Goal: Task Accomplishment & Management: Manage account settings

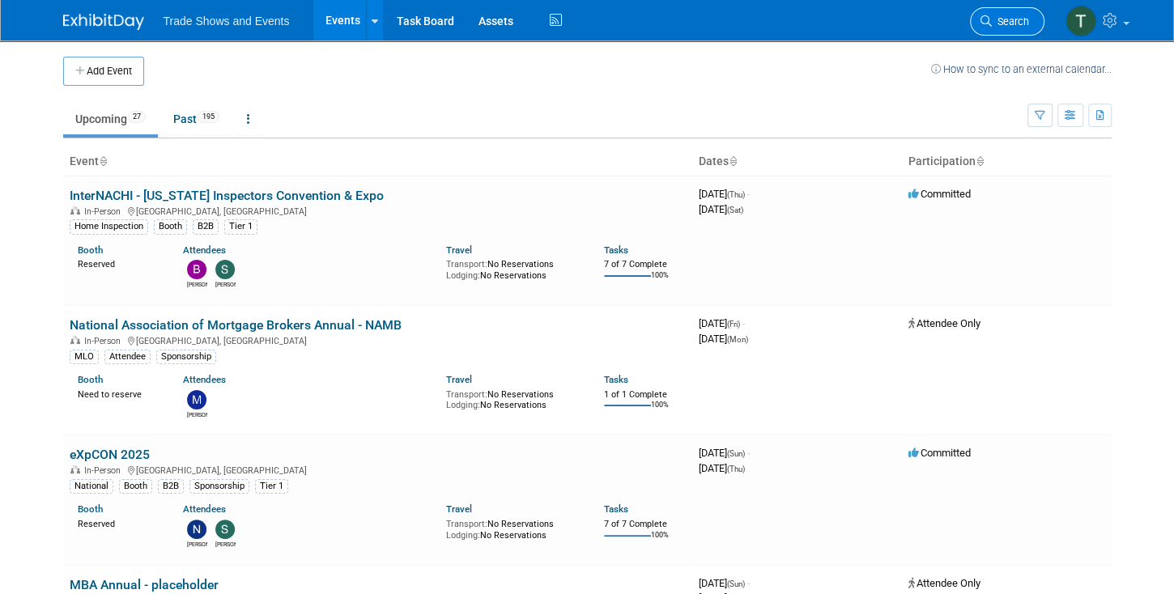
click at [998, 15] on link "Search" at bounding box center [1007, 21] width 75 height 28
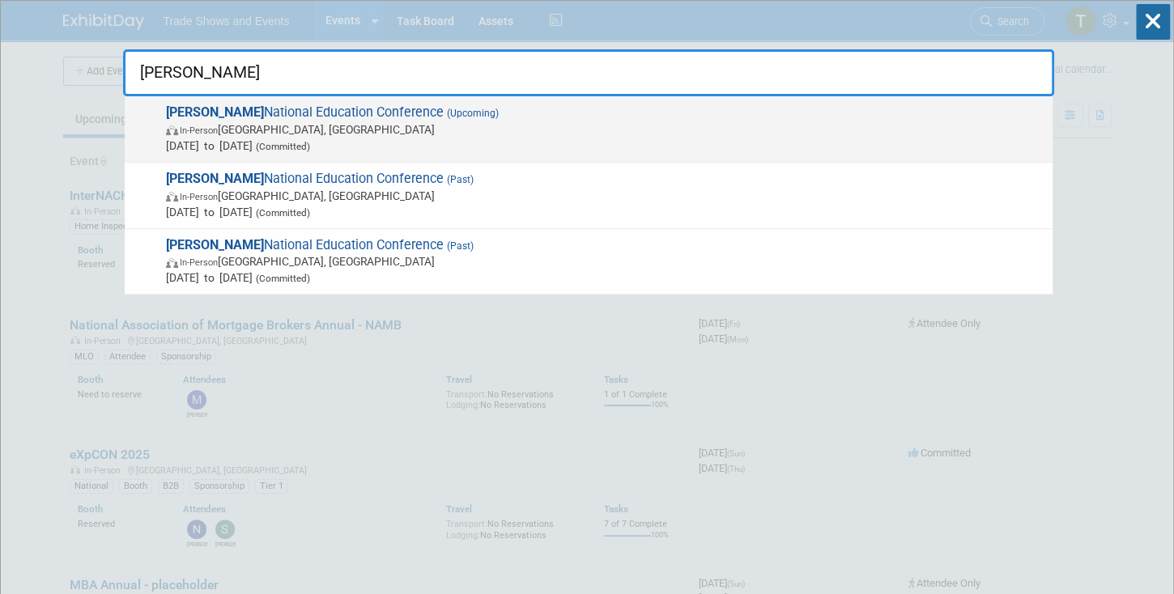
type input "sila"
click at [237, 112] on span "SILA National Education Conference (Upcoming) In-Person New Orleans, LA Oct 26,…" at bounding box center [602, 128] width 883 height 49
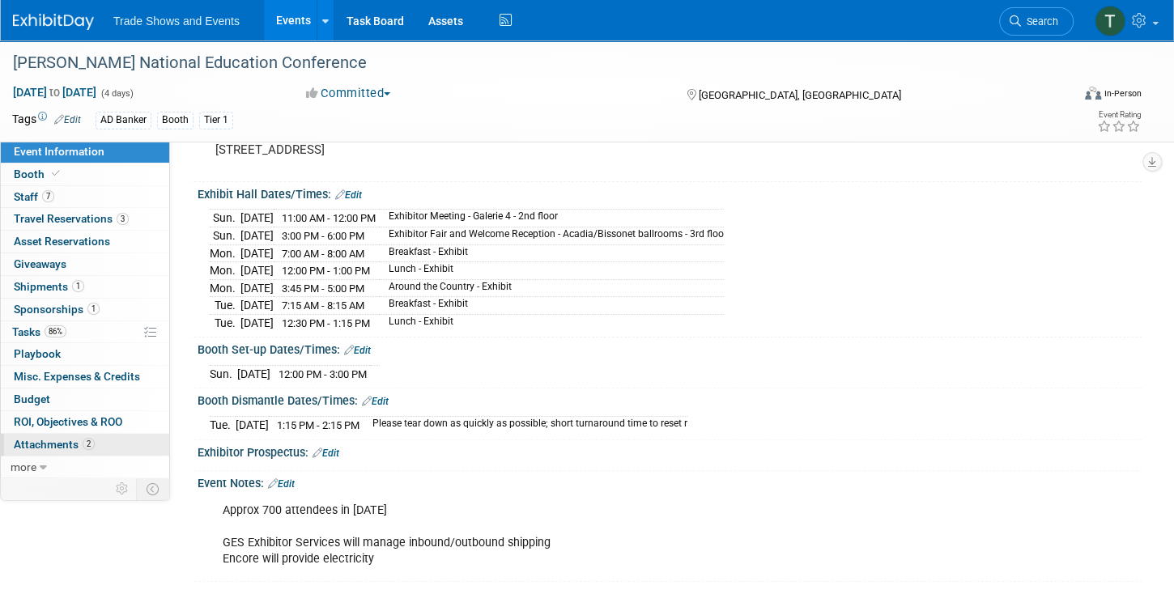
click at [79, 444] on span "Attachments 2" at bounding box center [54, 444] width 81 height 13
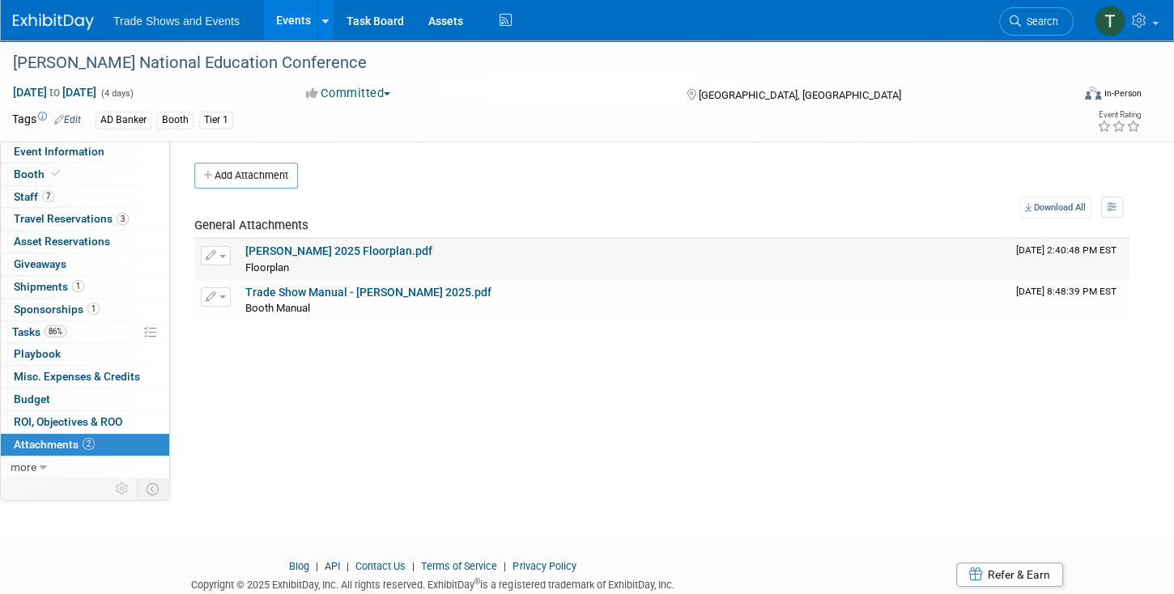
click at [221, 255] on span "button" at bounding box center [222, 256] width 6 height 3
click at [260, 340] on button "Delete Attachment" at bounding box center [273, 339] width 127 height 22
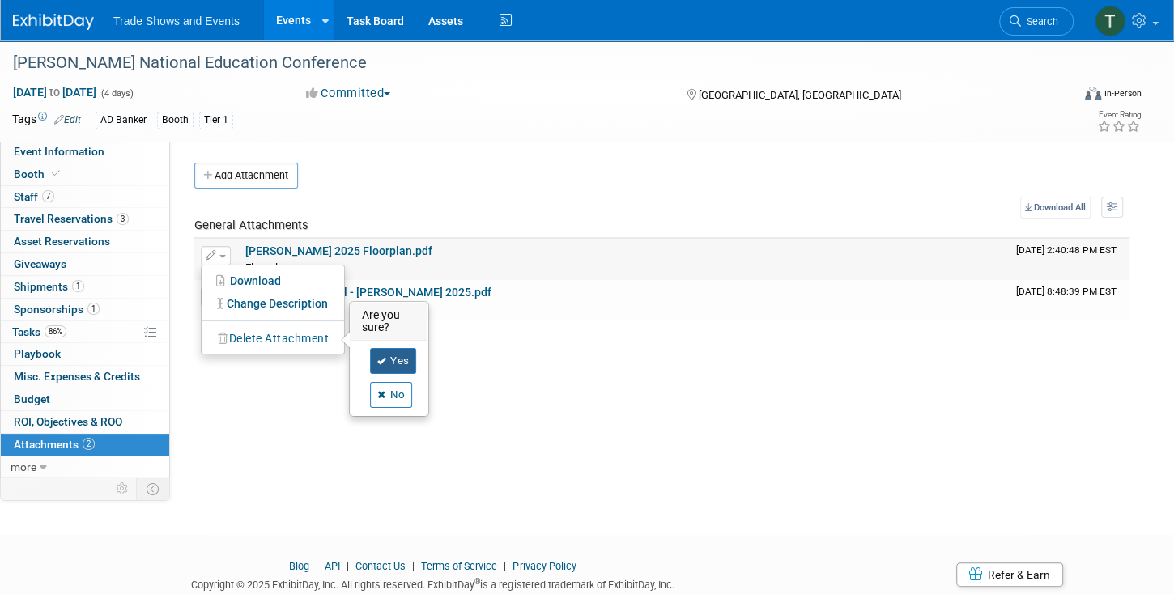
click at [394, 357] on link "Yes" at bounding box center [393, 361] width 47 height 26
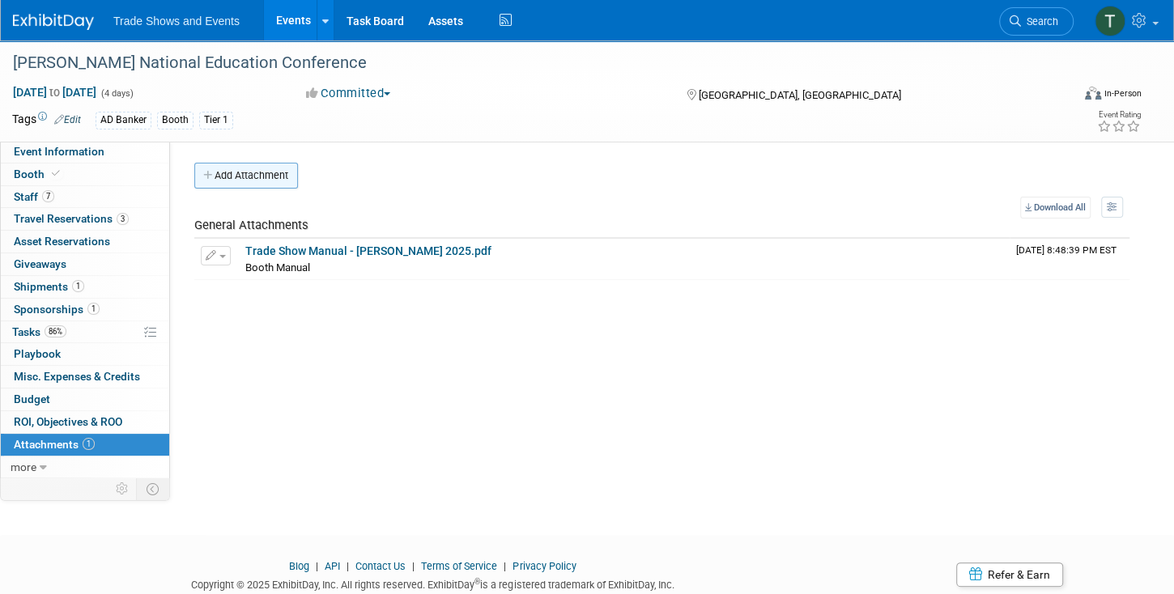
click at [262, 170] on button "Add Attachment" at bounding box center [246, 176] width 104 height 26
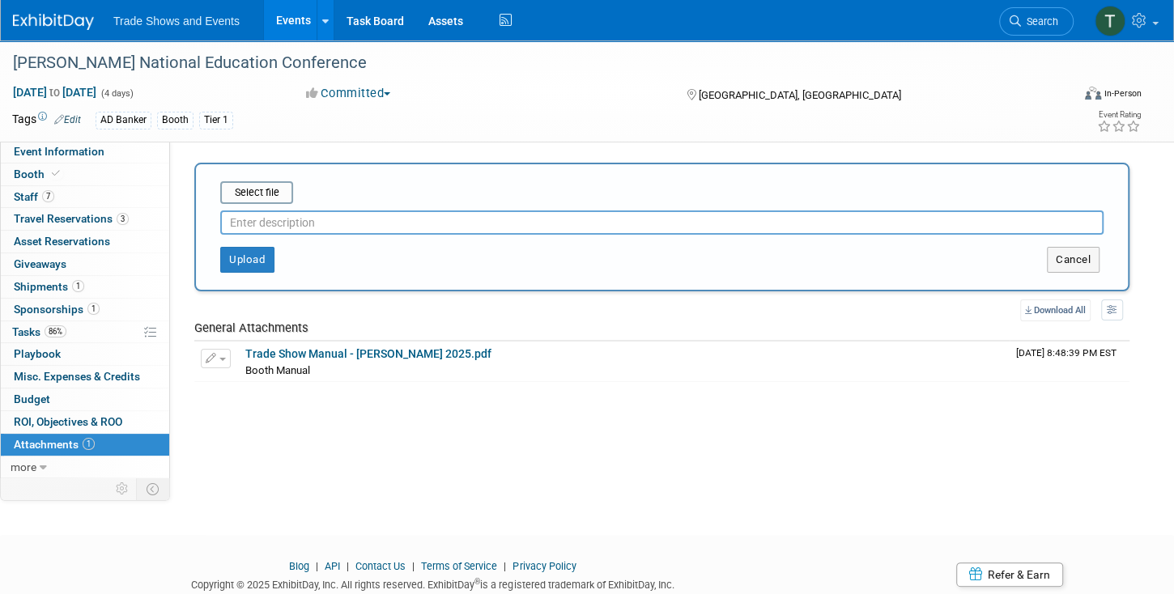
click at [266, 214] on input "text" at bounding box center [661, 223] width 883 height 24
type input "Booth Manual"
click at [266, 192] on input "file" at bounding box center [195, 192] width 193 height 19
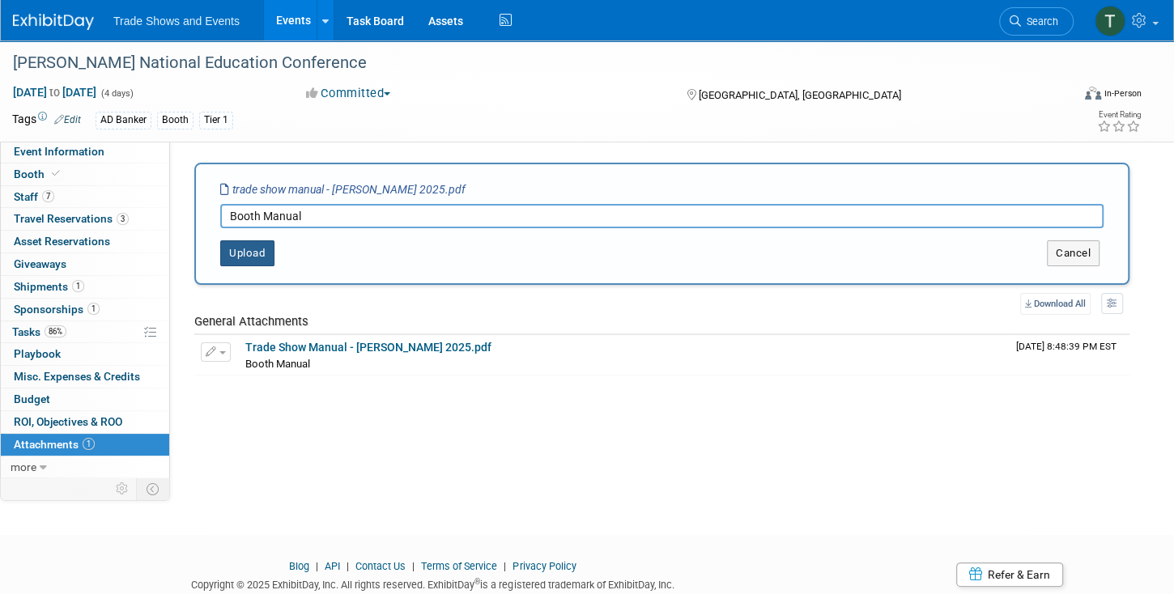
click at [228, 250] on button "Upload" at bounding box center [247, 254] width 54 height 26
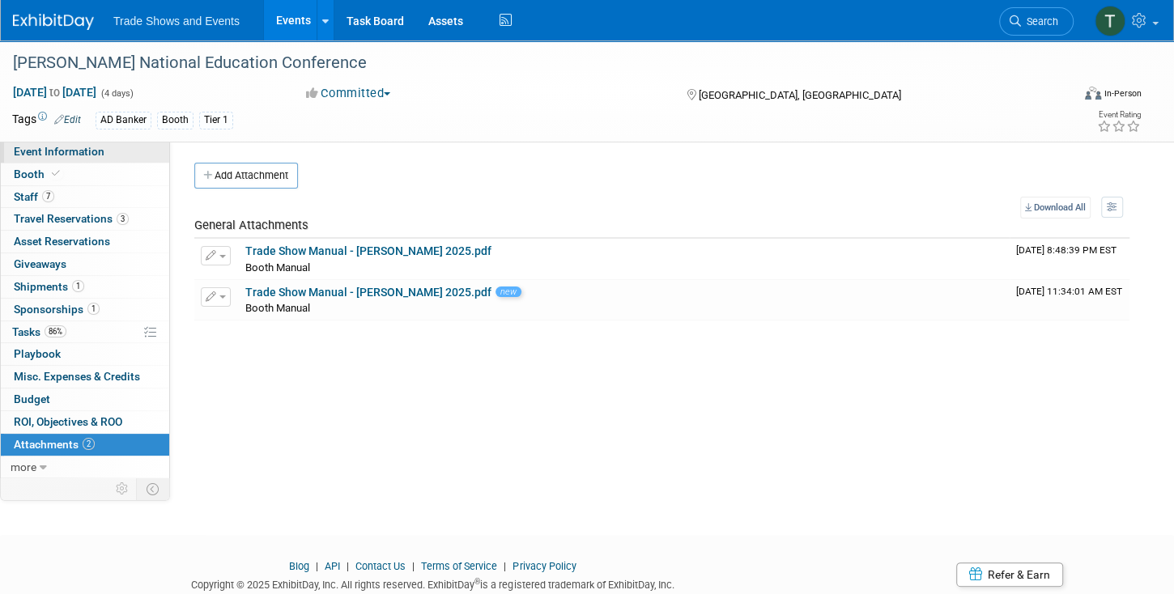
click at [63, 155] on span "Event Information" at bounding box center [59, 151] width 91 height 13
